Goal: Check status: Check status

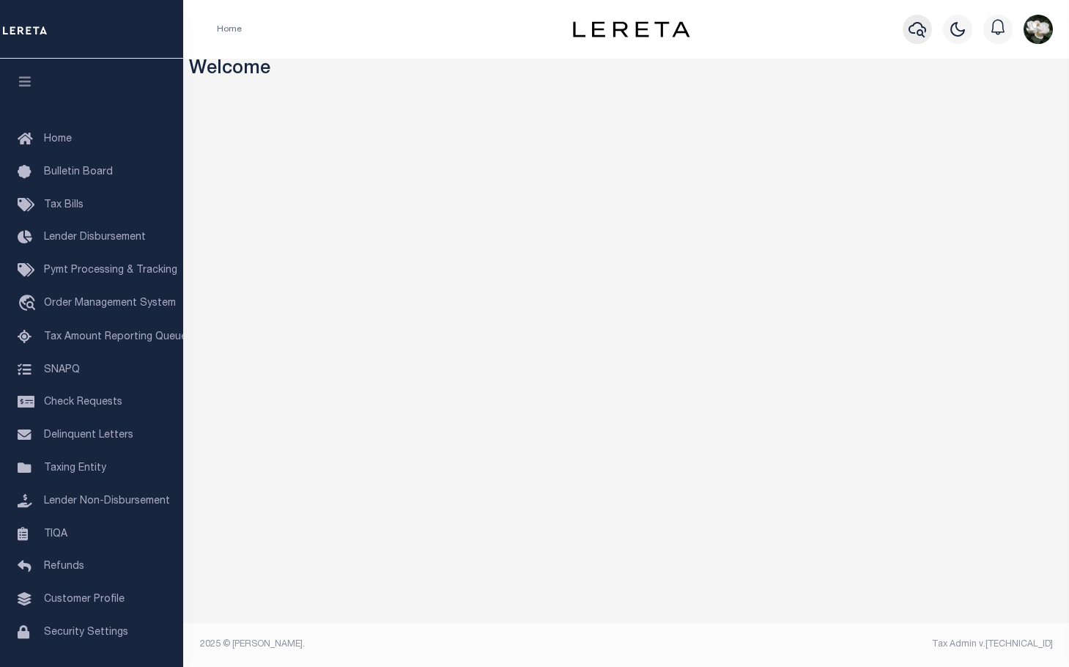
click at [919, 23] on icon "button" at bounding box center [918, 30] width 18 height 18
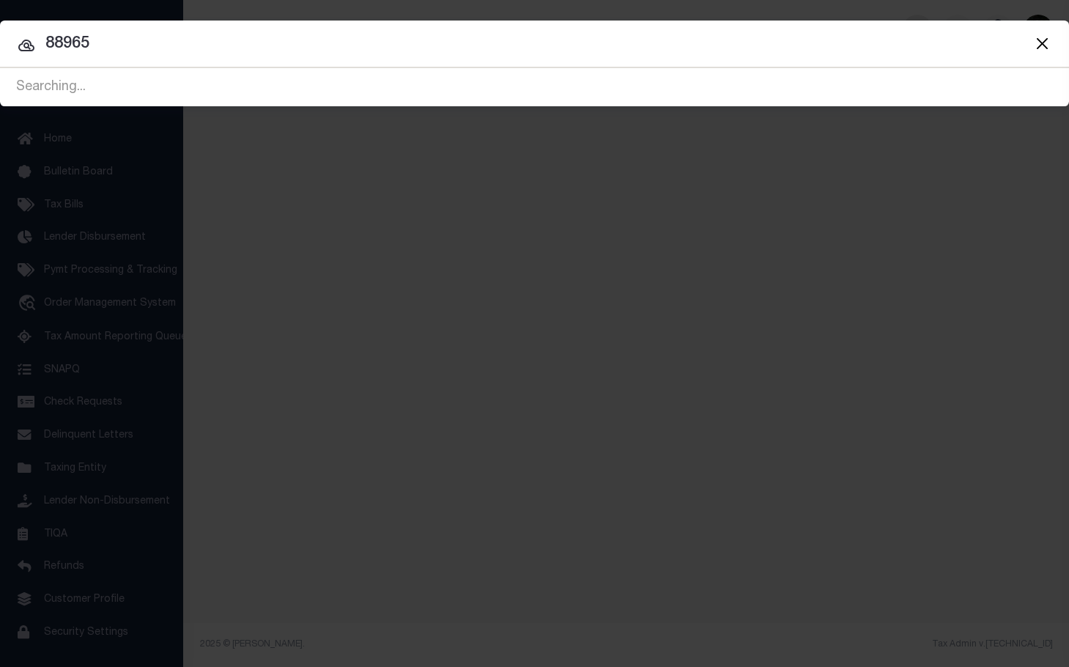
type input "88965"
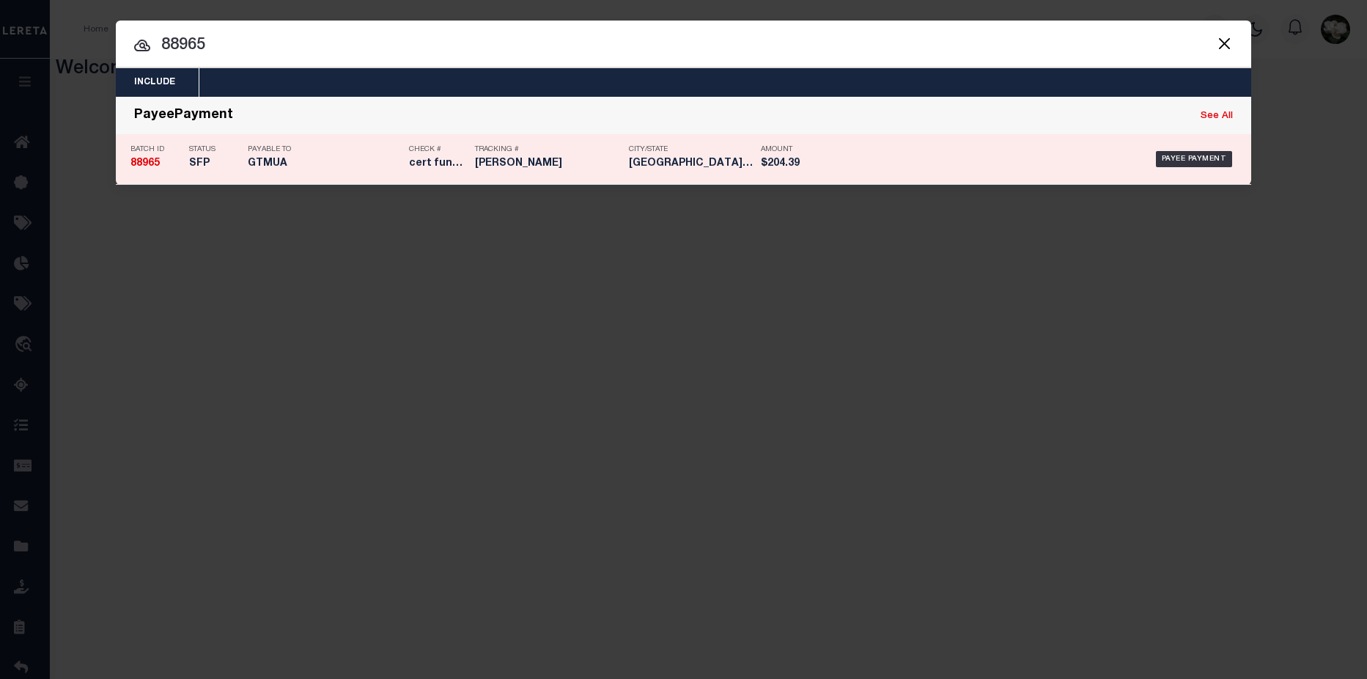
click at [1069, 164] on div "Payee Payment" at bounding box center [1035, 159] width 402 height 43
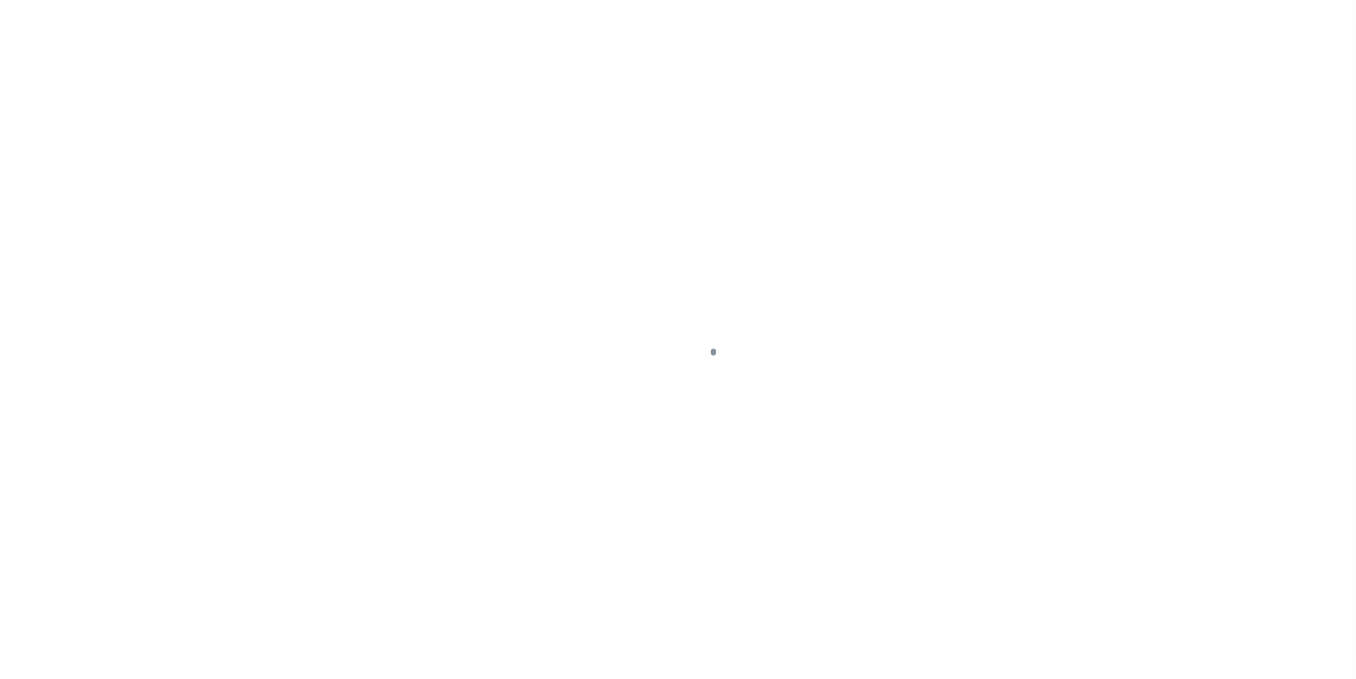
select select "SFP"
select select "CCK"
select select "[PERSON_NAME]"
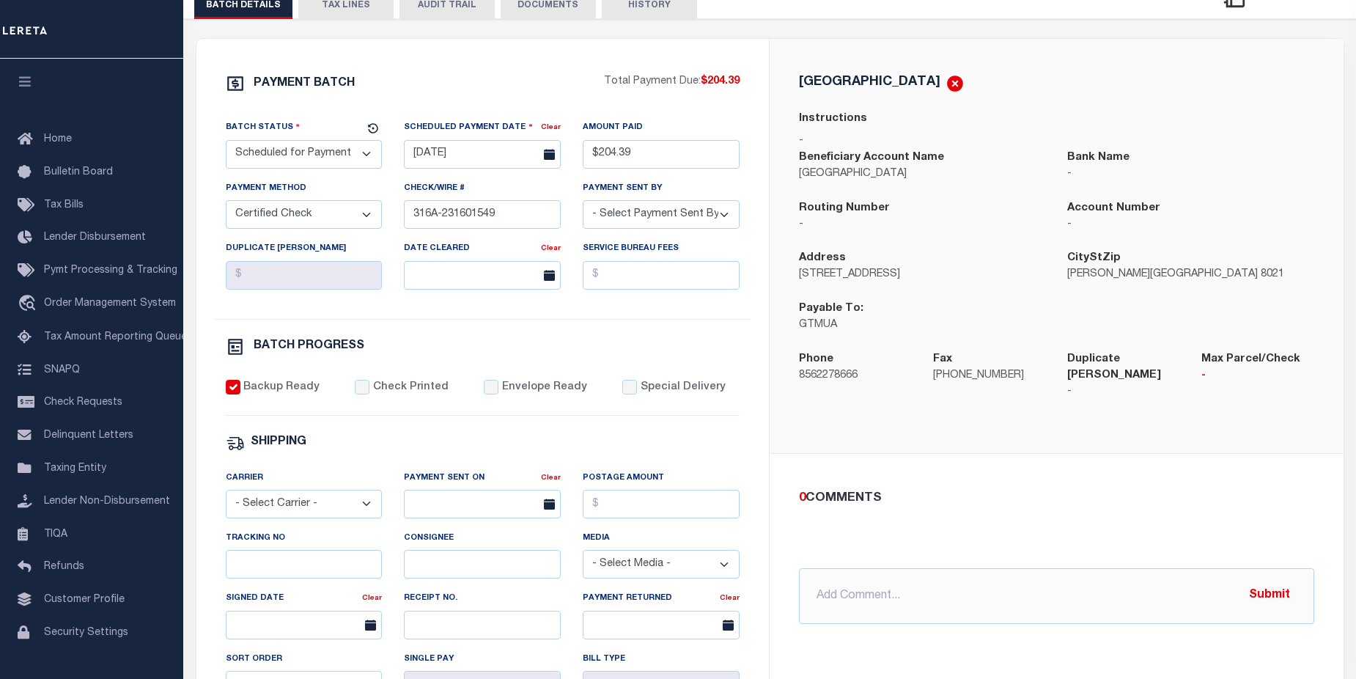
scroll to position [186, 0]
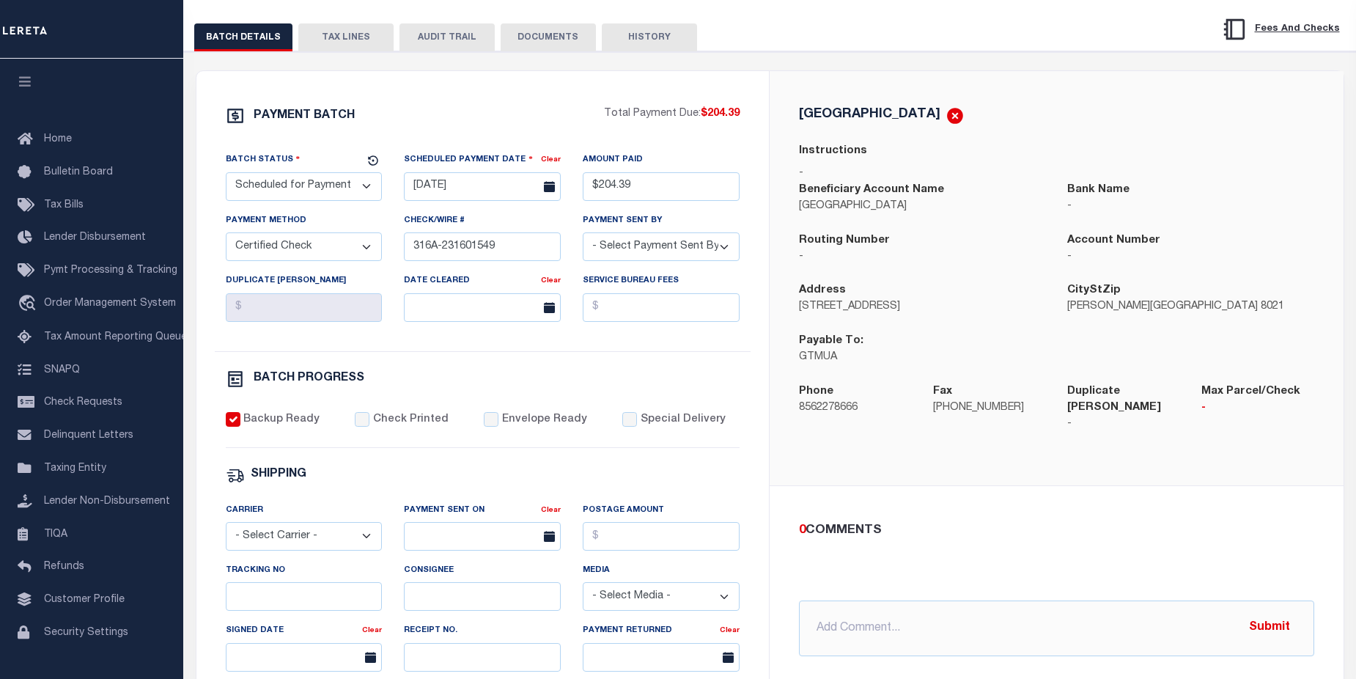
click at [336, 39] on button "TAX LINES" at bounding box center [345, 37] width 95 height 28
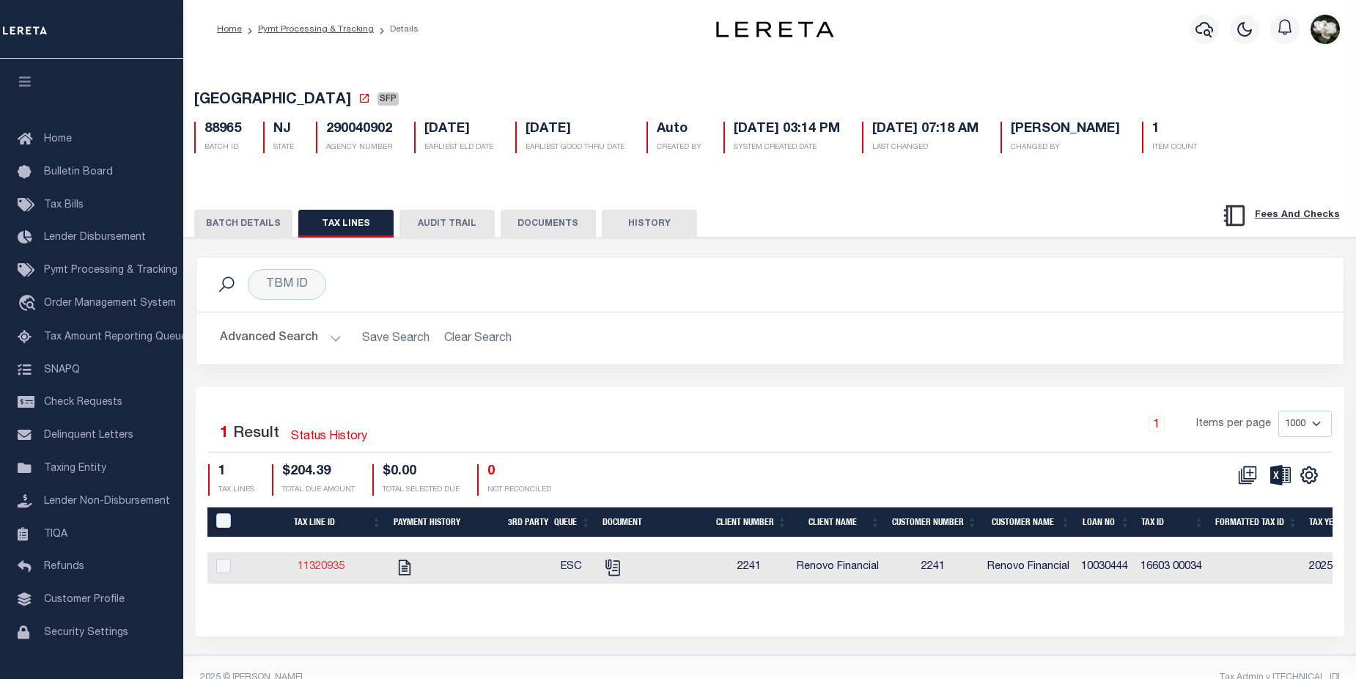
click at [316, 571] on link "11320935" at bounding box center [321, 566] width 47 height 10
checkbox input "true"
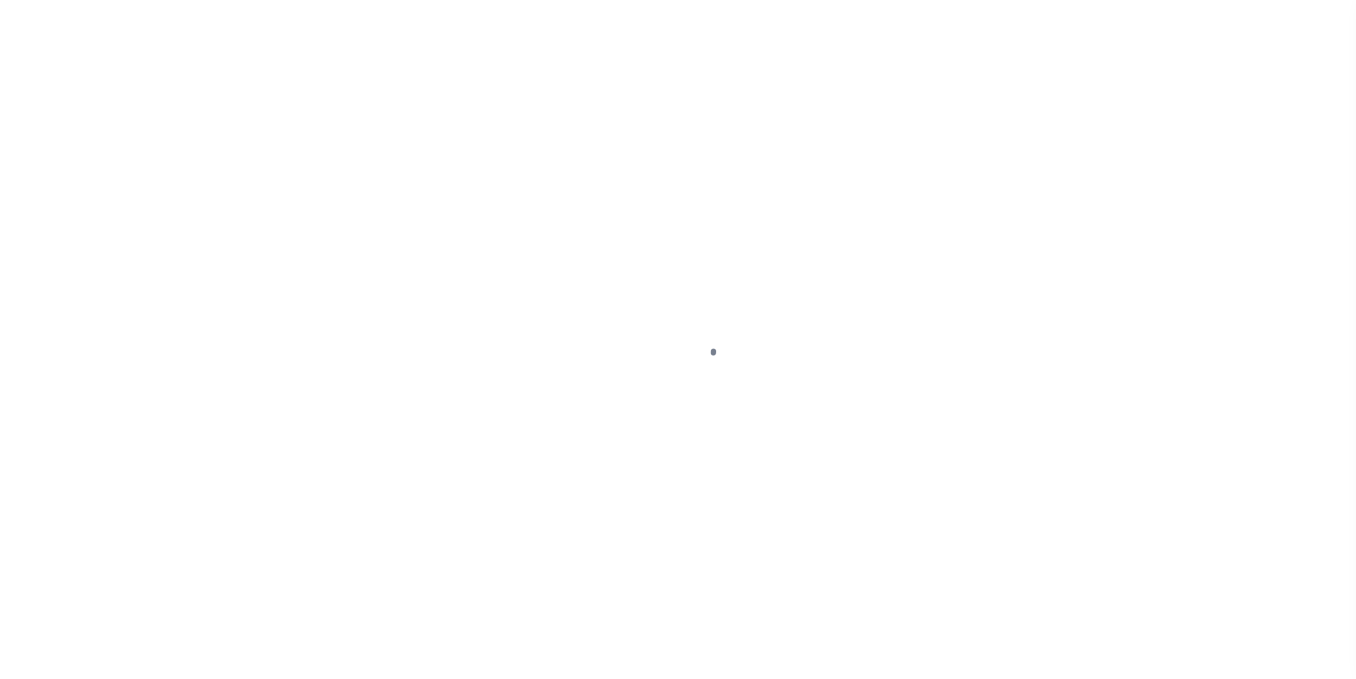
select select "DUE"
select select "20"
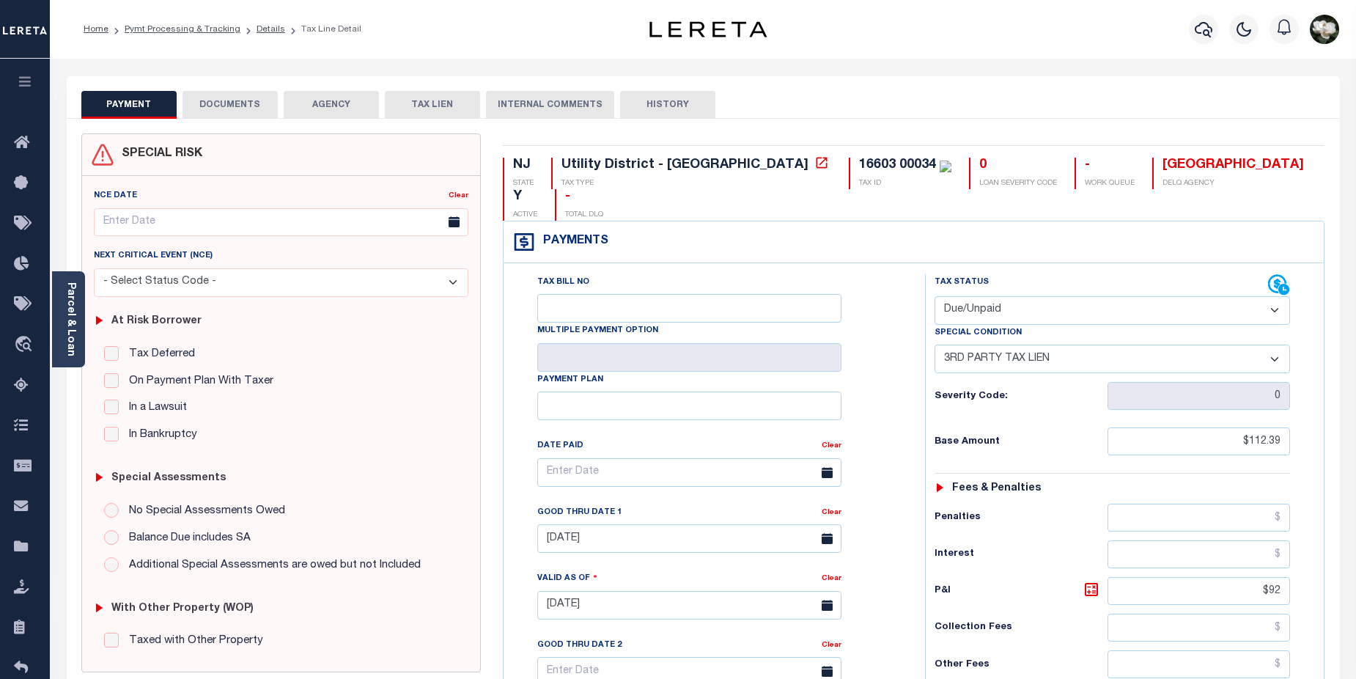
click at [315, 106] on button "AGENCY" at bounding box center [331, 105] width 95 height 28
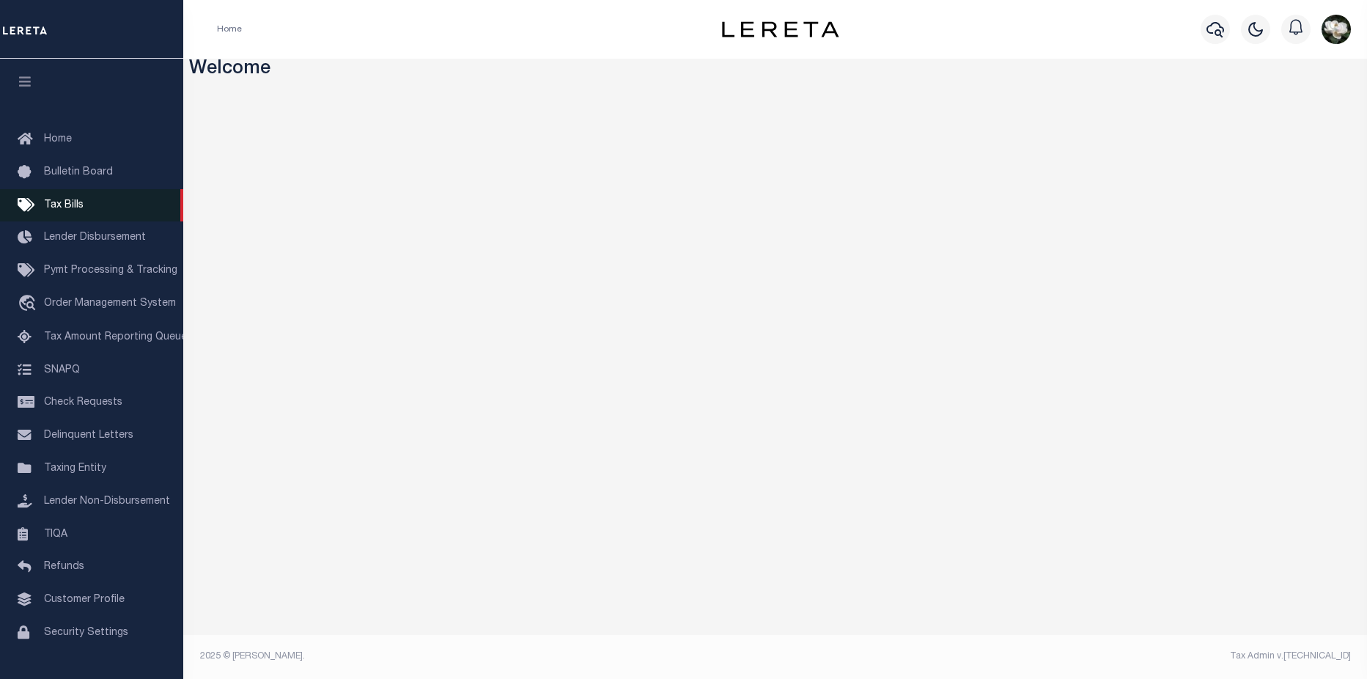
click at [56, 205] on span "Tax Bills" at bounding box center [64, 205] width 40 height 10
